Goal: Task Accomplishment & Management: Complete application form

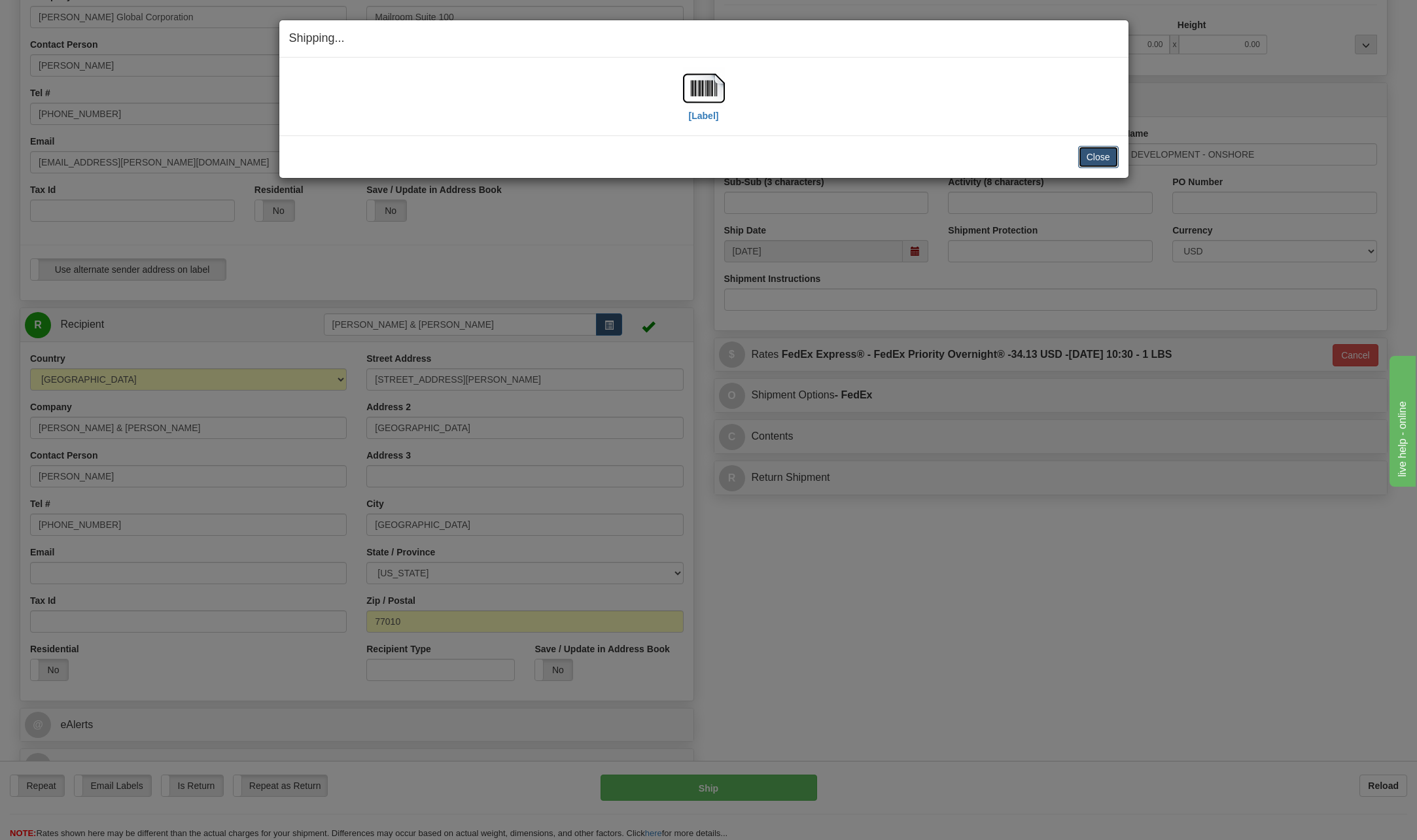
click at [1103, 152] on button "Close" at bounding box center [1098, 156] width 41 height 22
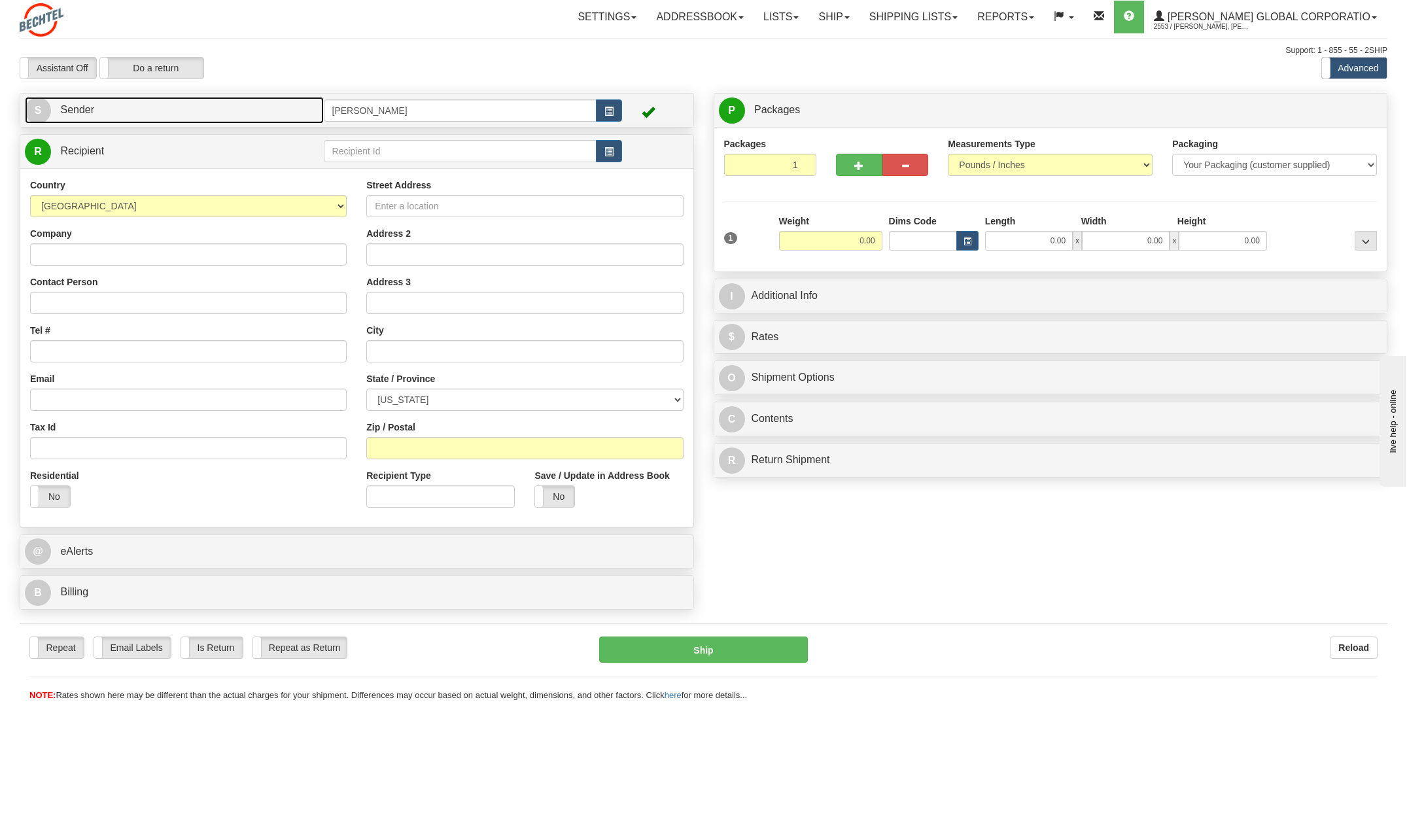
click at [39, 115] on span "S" at bounding box center [38, 110] width 26 height 26
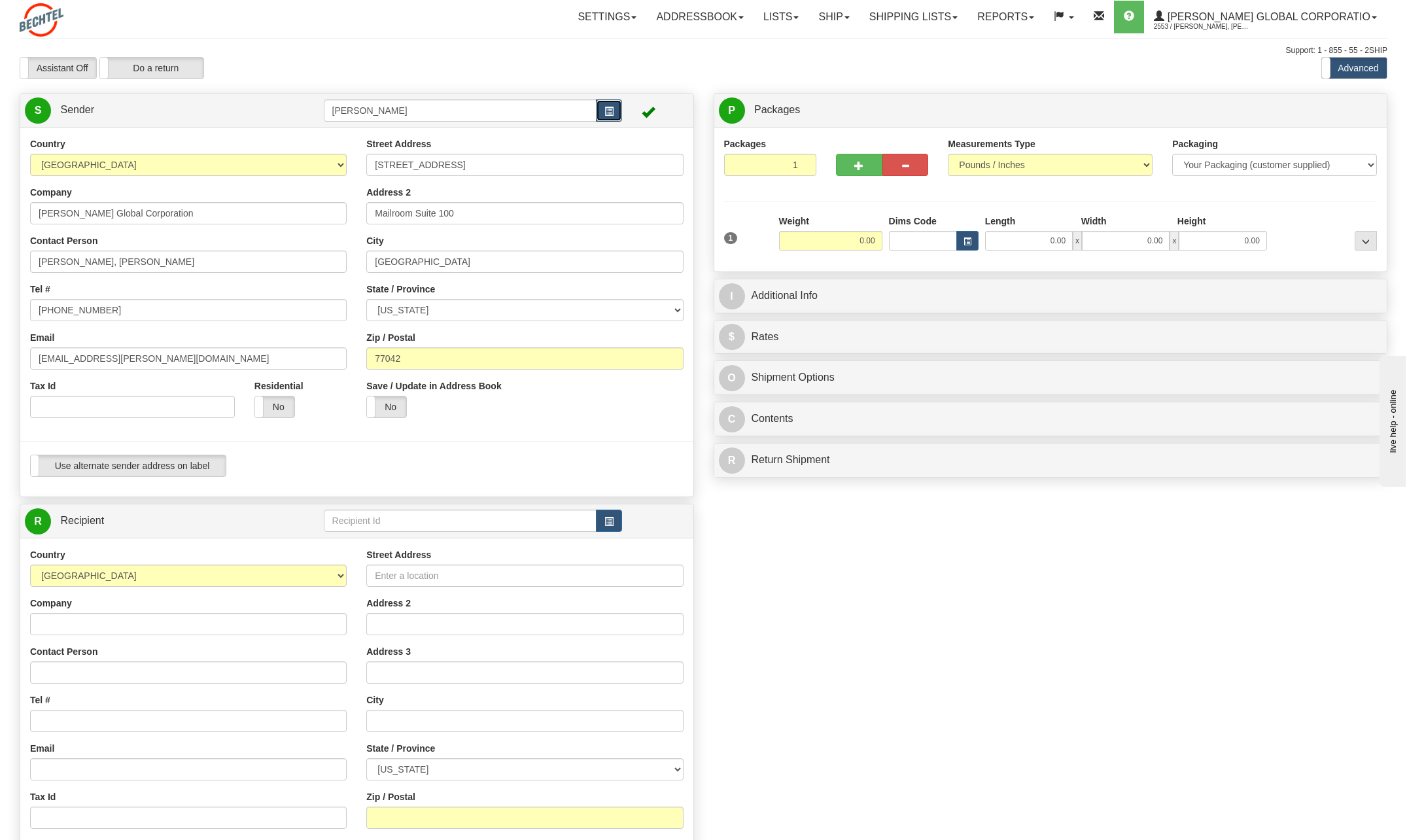
click at [608, 105] on button "button" at bounding box center [608, 110] width 26 height 22
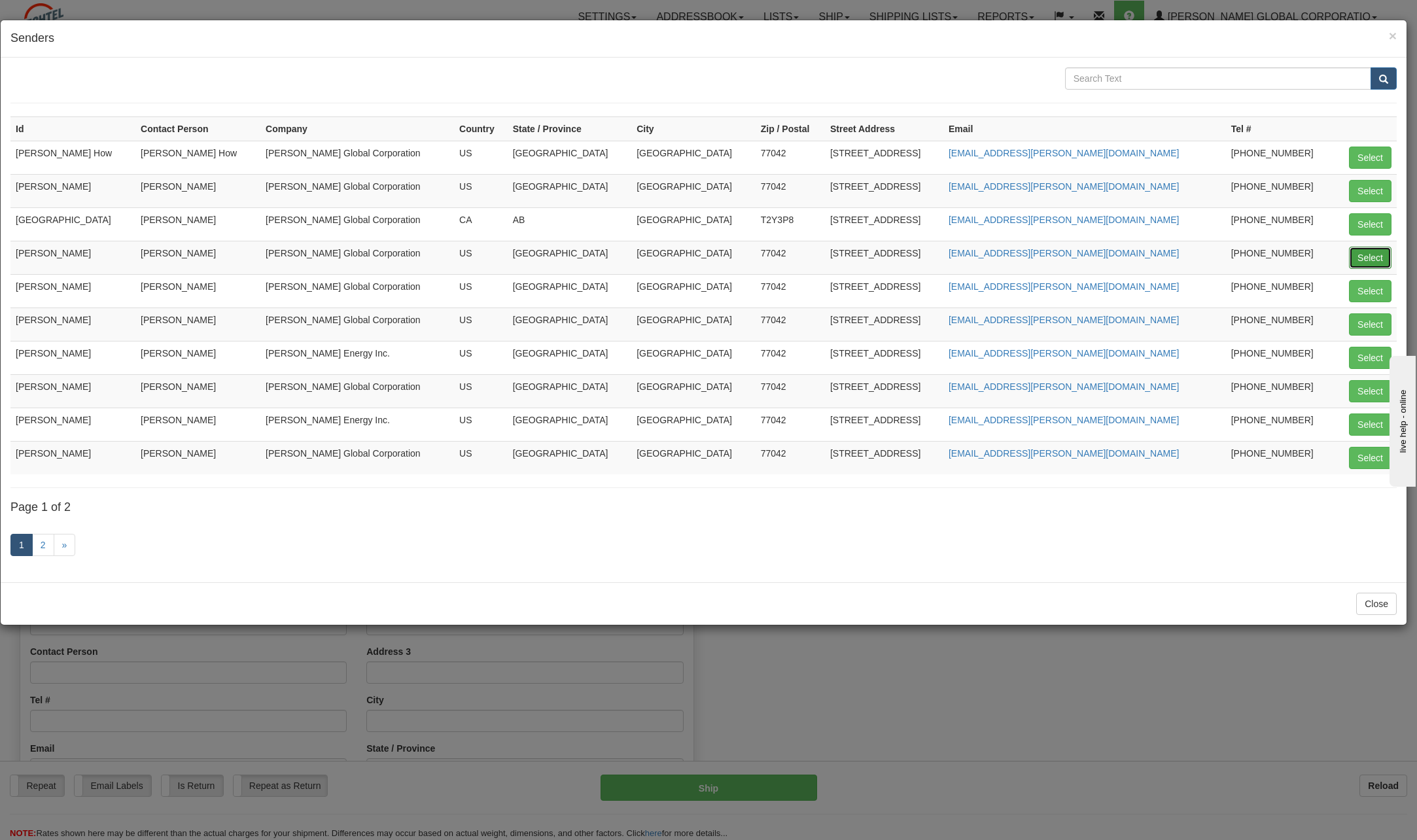
click at [1373, 251] on button "Select" at bounding box center [1370, 258] width 42 height 22
type input "[PERSON_NAME]"
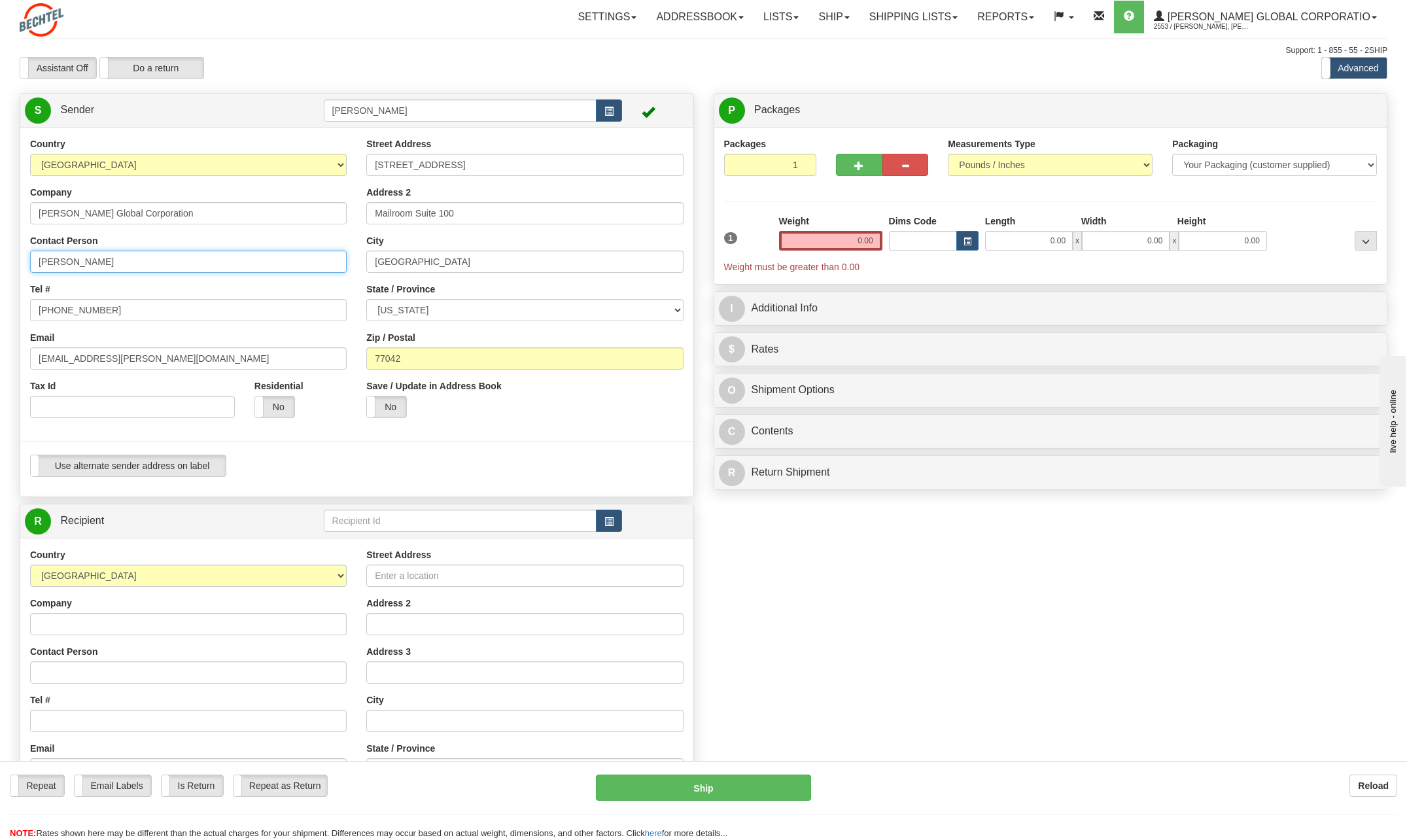
drag, startPoint x: 133, startPoint y: 261, endPoint x: -184, endPoint y: 269, distance: 317.1
click at [0, 269] on html "Training Course Close Toggle navigation Settings Shipping Preferences New Sende…" at bounding box center [703, 420] width 1407 height 840
type input "[PERSON_NAME]"
click at [322, 285] on div "Tel # [PHONE_NUMBER]" at bounding box center [188, 302] width 316 height 39
click at [108, 314] on input "[PHONE_NUMBER]" at bounding box center [188, 310] width 316 height 22
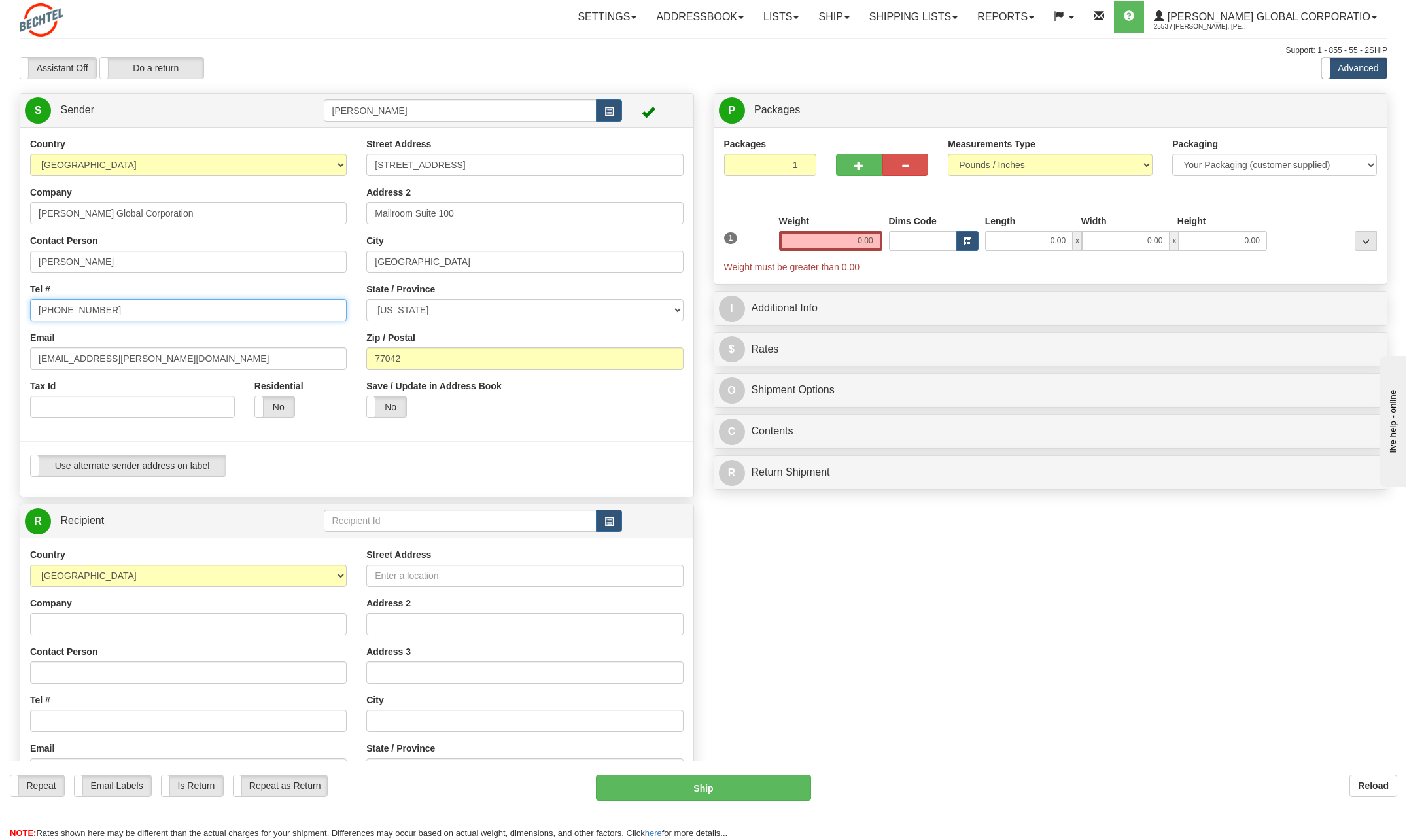
type input "[PHONE_NUMBER]"
drag, startPoint x: 80, startPoint y: 360, endPoint x: 0, endPoint y: 360, distance: 80.0
click at [0, 360] on div "Toggle navigation Settings Shipping Preferences Fields Preferences New" at bounding box center [703, 526] width 1407 height 1052
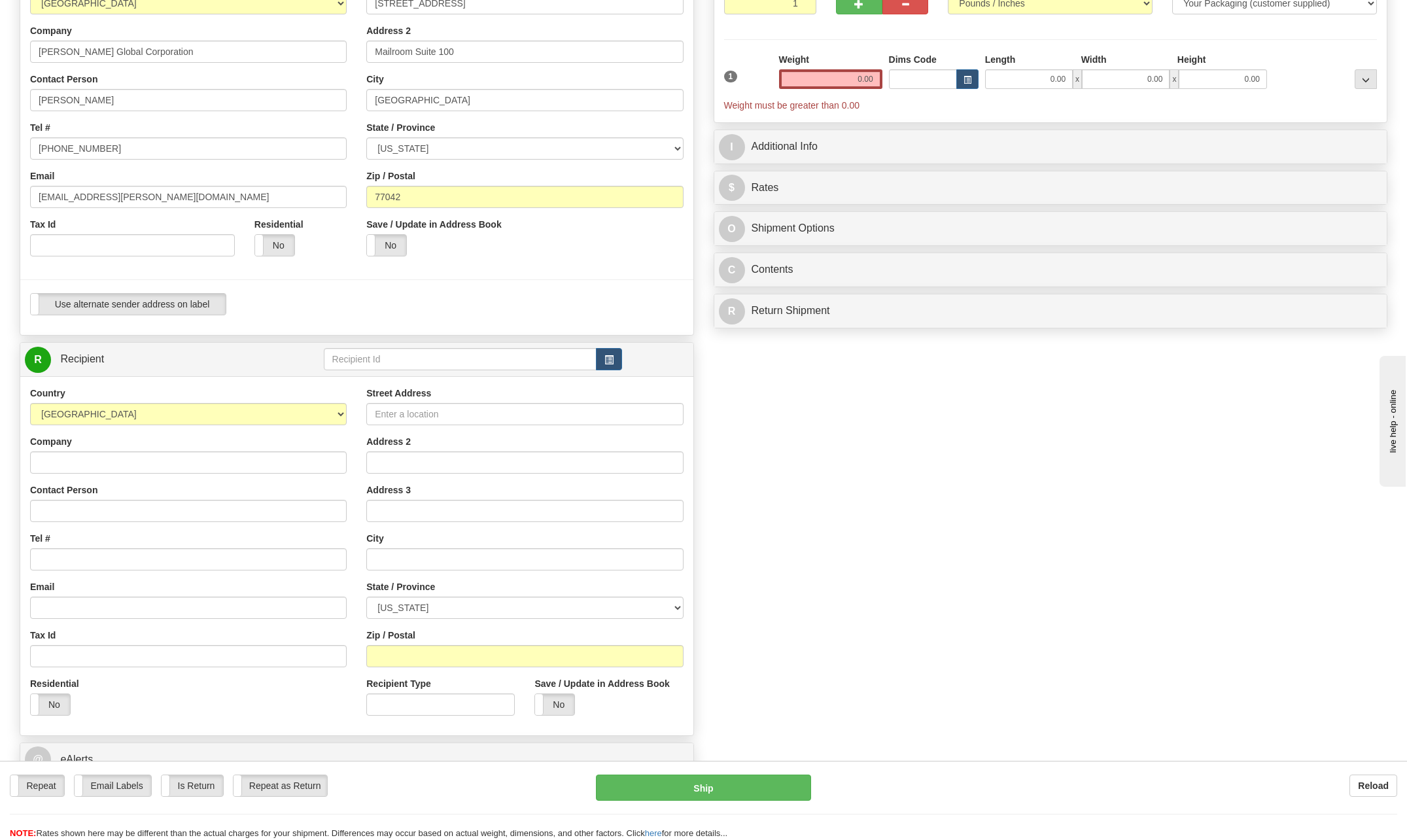
scroll to position [196, 0]
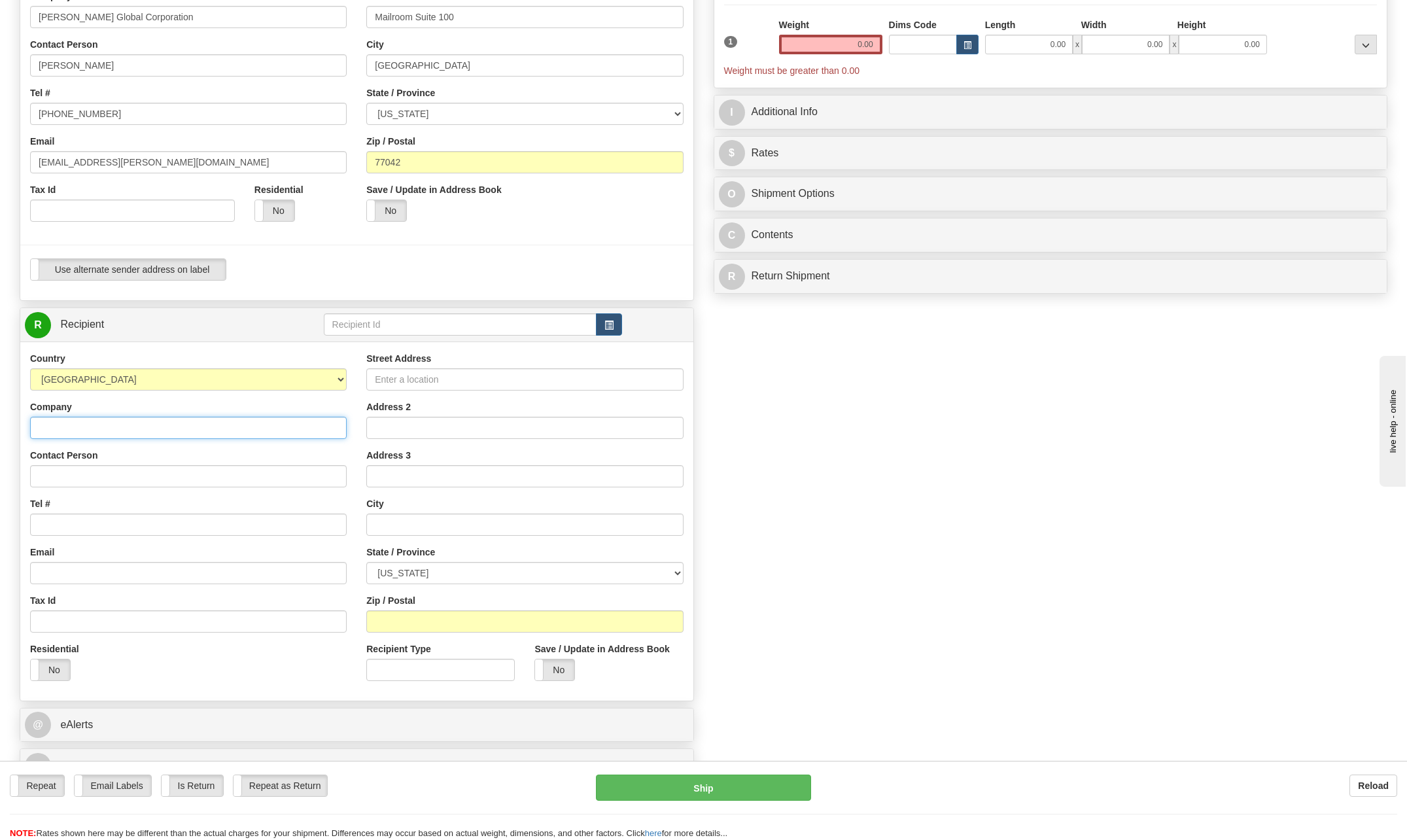
click at [79, 424] on input "Company" at bounding box center [188, 428] width 316 height 22
drag, startPoint x: 163, startPoint y: 423, endPoint x: -141, endPoint y: 432, distance: 304.1
click at [0, 432] on html "Training Course Close Toggle navigation Settings Shipping Preferences New Sende…" at bounding box center [703, 224] width 1407 height 840
type input "[PERSON_NAME] Energy"
click at [62, 472] on input "Contact Person" at bounding box center [188, 476] width 316 height 22
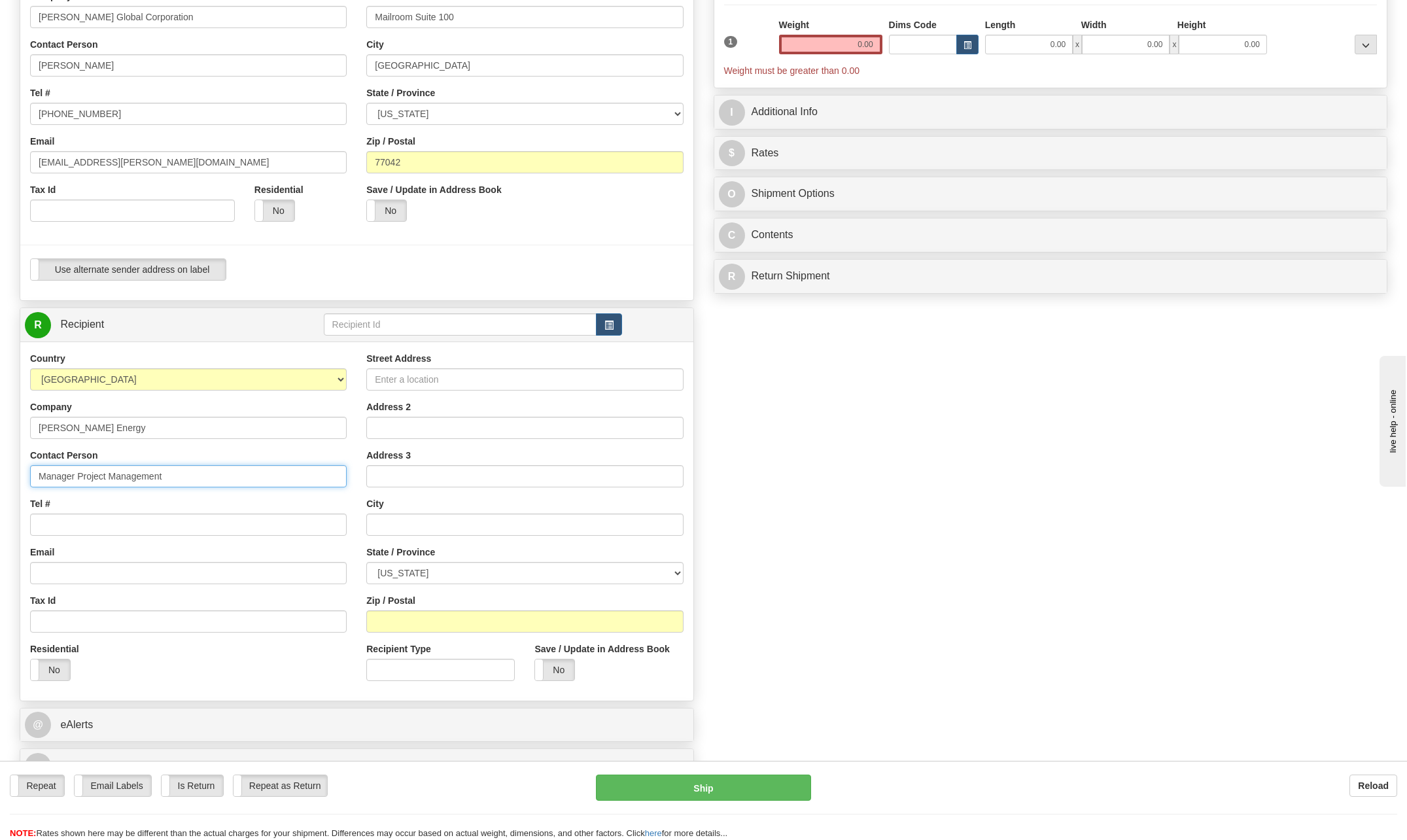
type input "Manager Project Management"
